Goal: Task Accomplishment & Management: Manage account settings

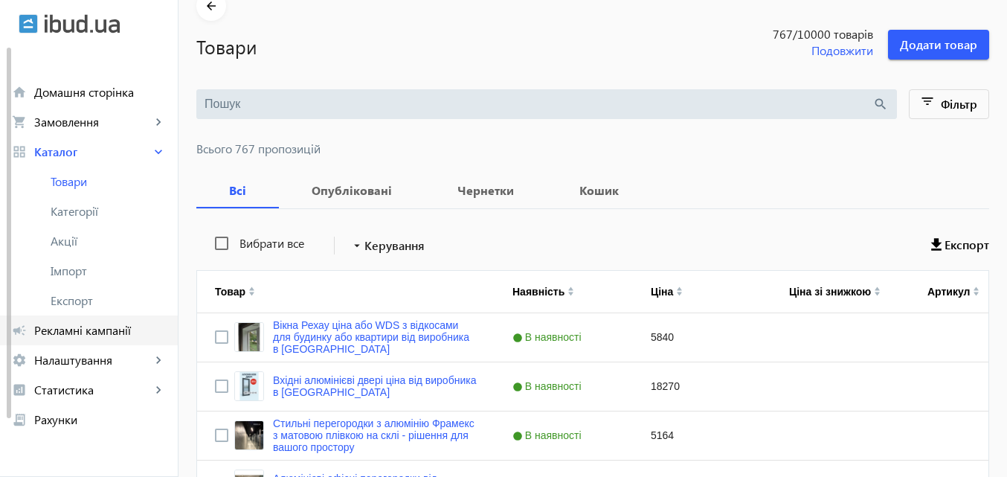
click at [111, 325] on span "Рекламні кампанії" at bounding box center [100, 330] width 132 height 15
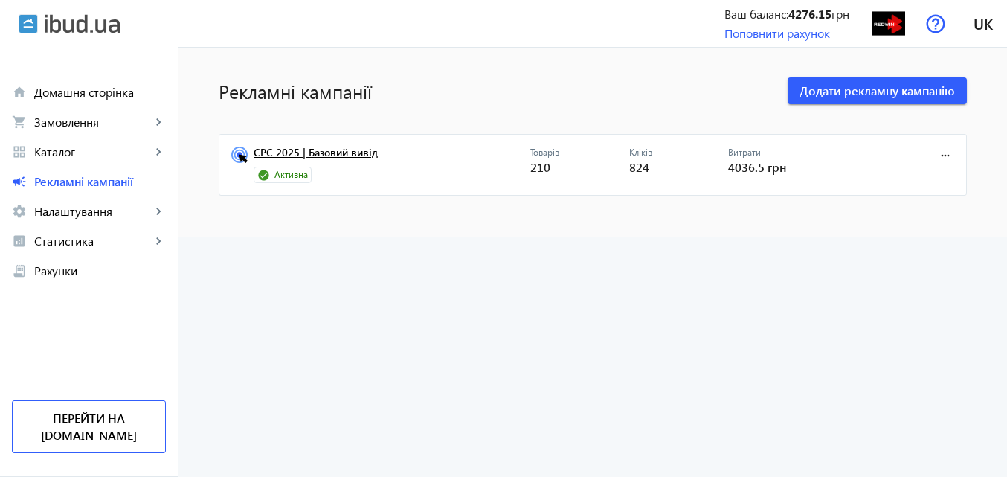
click at [360, 153] on link "CPC 2025 | Базовий вивід" at bounding box center [392, 157] width 277 height 21
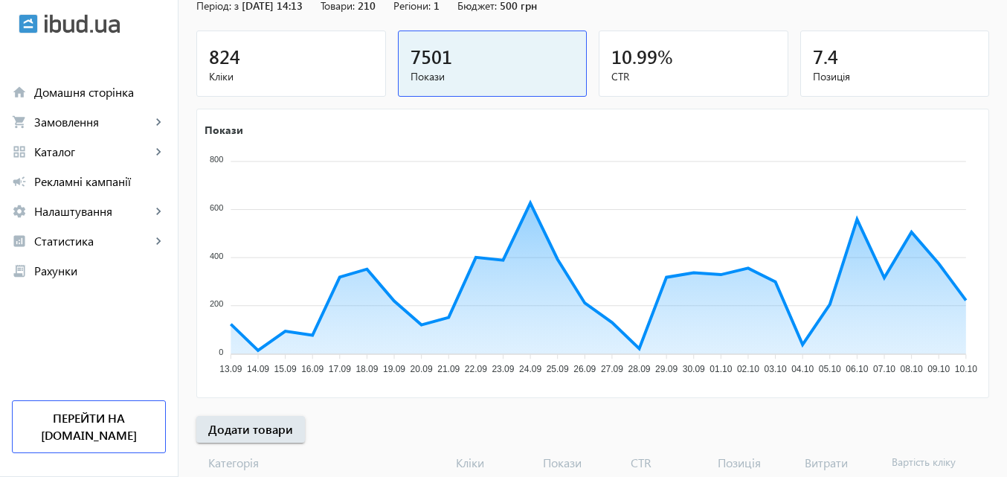
scroll to position [223, 0]
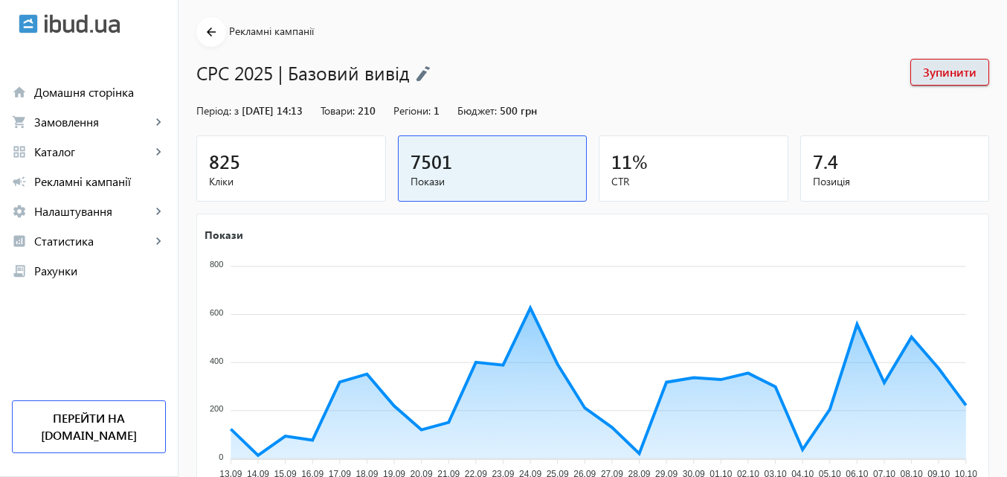
scroll to position [149, 0]
